Goal: Task Accomplishment & Management: Manage account settings

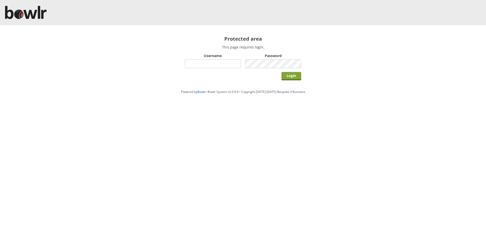
type input "hornseaindoorbowlsclub"
click at [292, 78] on input "Login" at bounding box center [291, 76] width 20 height 8
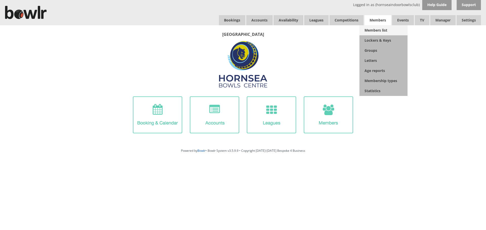
click at [372, 26] on link "Members list" at bounding box center [383, 30] width 48 height 10
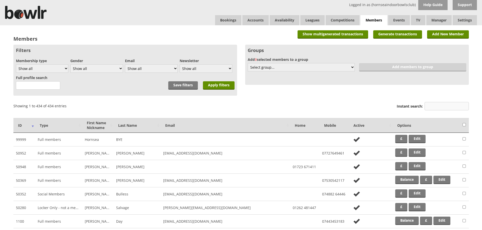
click at [434, 105] on input "Instant search:" at bounding box center [446, 106] width 44 height 8
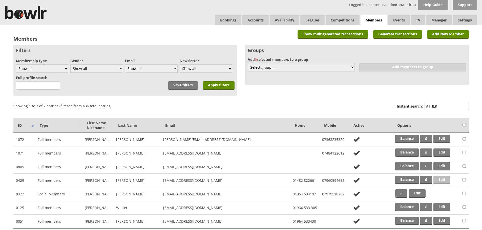
type input "ATHER"
click at [443, 181] on link "Edit" at bounding box center [441, 180] width 17 height 8
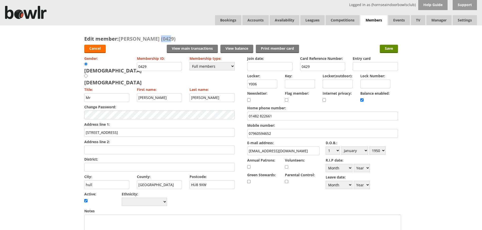
drag, startPoint x: 156, startPoint y: 37, endPoint x: 167, endPoint y: 38, distance: 10.7
click at [167, 38] on span "Ron Atherton (0429)" at bounding box center [147, 38] width 57 height 7
click at [173, 35] on div "Edit member: Ron Atherton (0429) Cancel View main transactions View balance Pri…" at bounding box center [241, 221] width 324 height 392
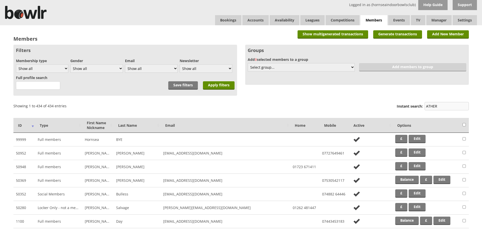
click at [448, 105] on input "ATHER" at bounding box center [446, 106] width 44 height 8
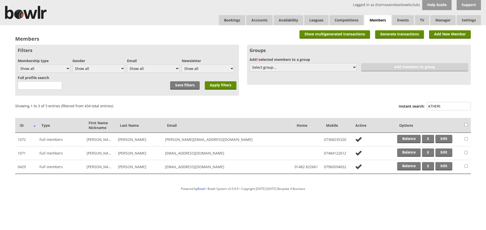
type input "ATHERt"
click at [235, 25] on link "Bookings" at bounding box center [232, 20] width 26 height 10
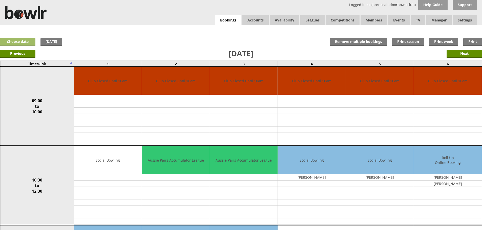
drag, startPoint x: 35, startPoint y: 41, endPoint x: 27, endPoint y: 40, distance: 8.4
click at [27, 40] on link "Choose date" at bounding box center [17, 42] width 35 height 8
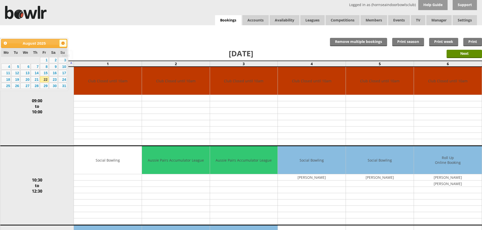
click at [62, 43] on span "Next" at bounding box center [63, 43] width 4 height 4
